Goal: Transaction & Acquisition: Download file/media

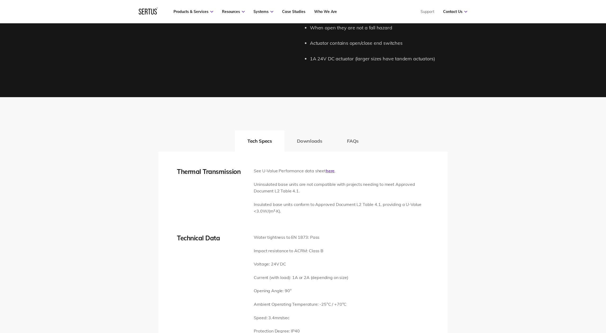
scroll to position [598, 0]
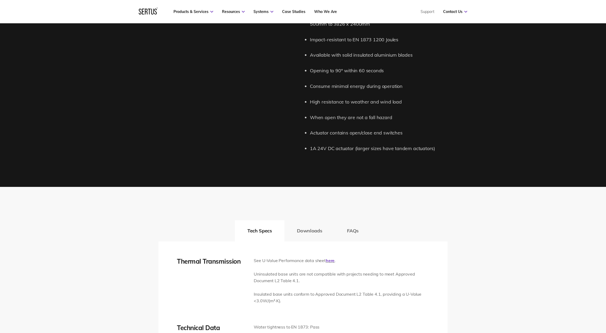
click at [301, 230] on button "Downloads" at bounding box center [309, 230] width 50 height 21
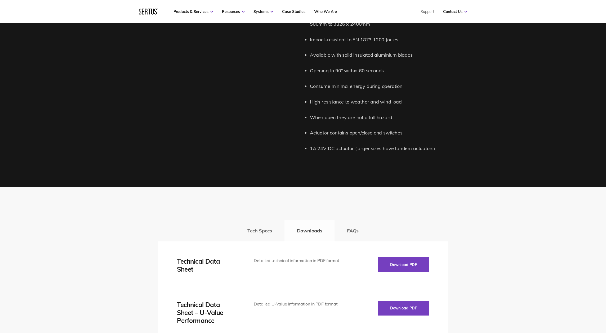
scroll to position [611, 0]
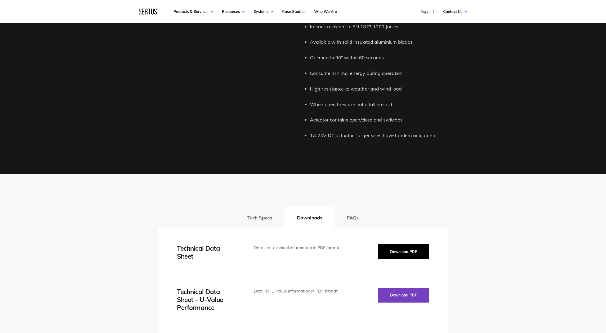
click at [402, 247] on button "Download PDF" at bounding box center [403, 251] width 51 height 15
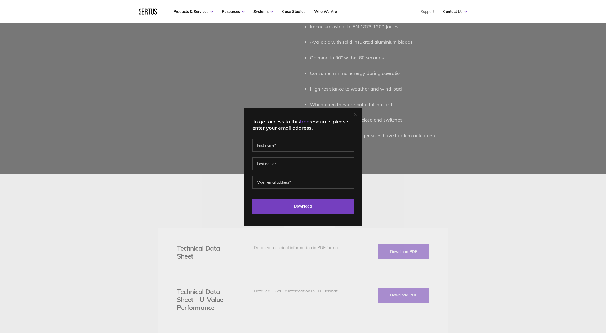
click at [357, 117] on div at bounding box center [356, 114] width 4 height 5
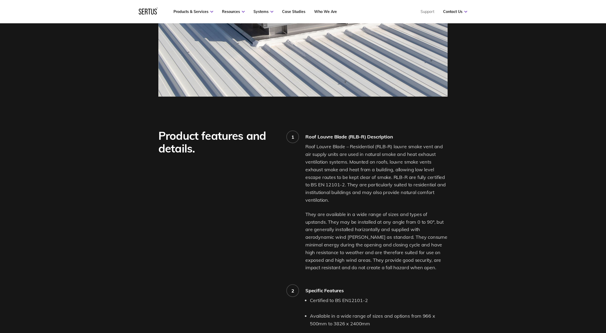
scroll to position [0, 0]
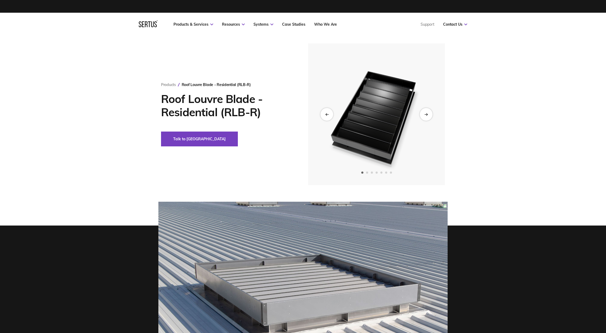
click at [379, 124] on img at bounding box center [376, 114] width 130 height 142
click at [432, 113] on div "Next slide" at bounding box center [426, 114] width 13 height 13
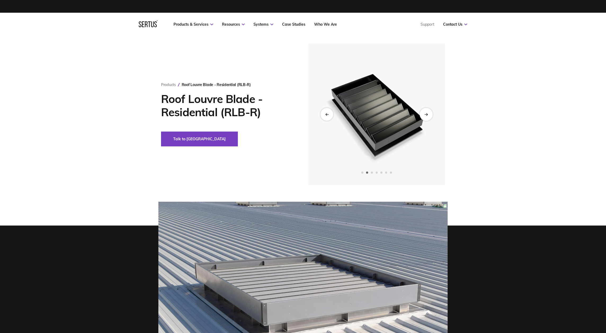
click at [429, 113] on div "Next slide" at bounding box center [426, 114] width 13 height 13
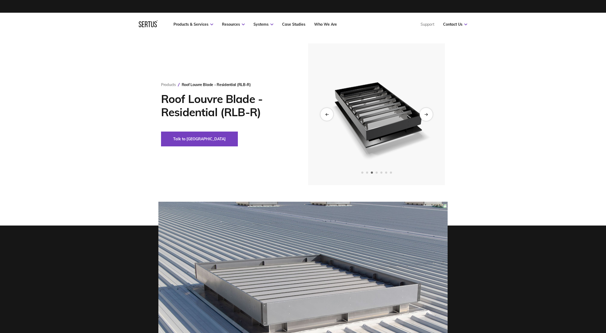
click at [429, 113] on div "Next slide" at bounding box center [426, 114] width 13 height 13
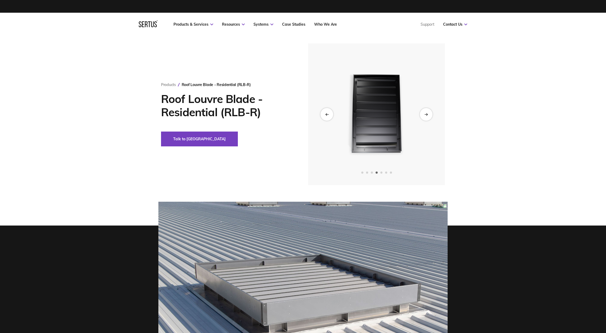
click at [314, 113] on img at bounding box center [376, 114] width 130 height 142
click at [338, 111] on img at bounding box center [376, 114] width 130 height 142
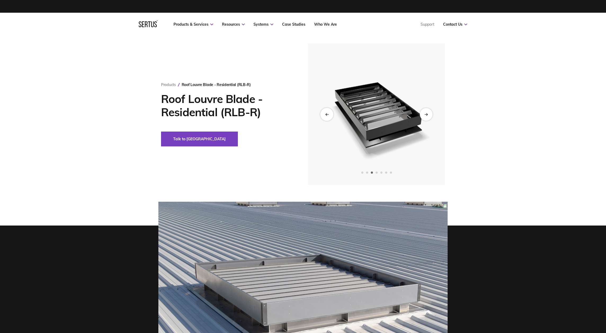
click at [327, 111] on div "Previous slide" at bounding box center [326, 114] width 13 height 13
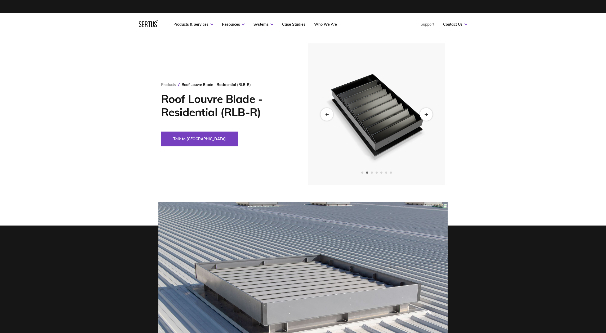
click at [384, 116] on div at bounding box center [376, 114] width 137 height 142
click at [429, 116] on div "Next slide" at bounding box center [426, 114] width 13 height 13
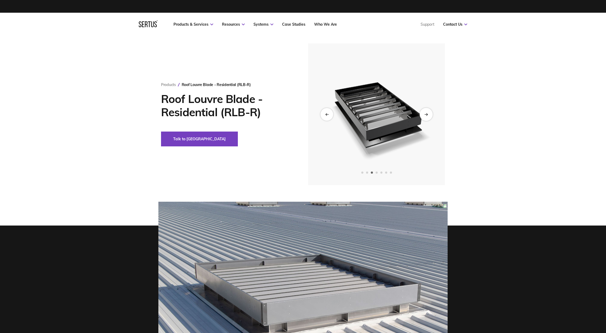
click at [426, 112] on div "Next slide" at bounding box center [426, 114] width 13 height 13
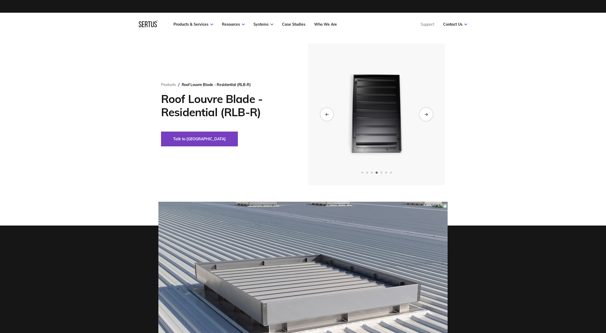
click at [426, 112] on div "Next slide" at bounding box center [426, 114] width 13 height 13
